Goal: Transaction & Acquisition: Purchase product/service

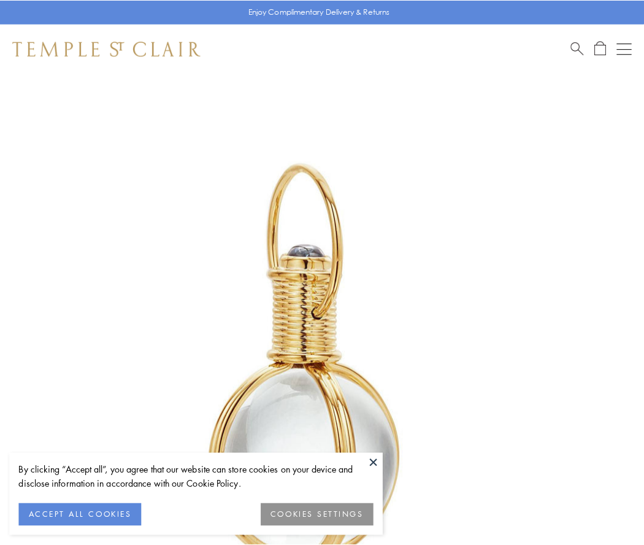
scroll to position [320, 0]
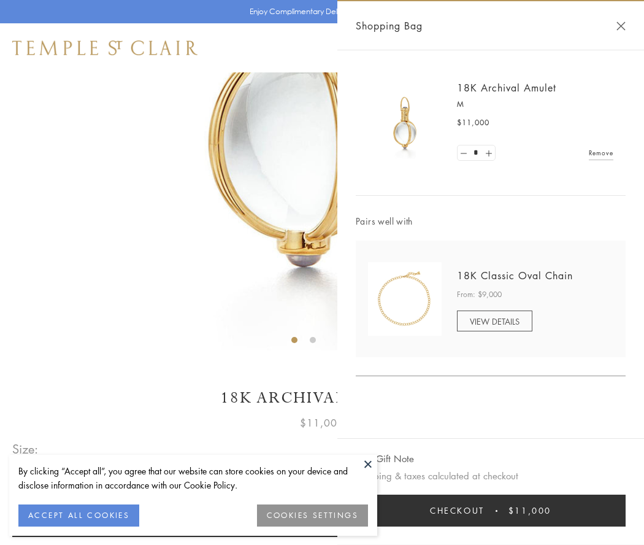
click at [491, 510] on button "Checkout $11,000" at bounding box center [491, 510] width 270 height 32
